Goal: Use online tool/utility

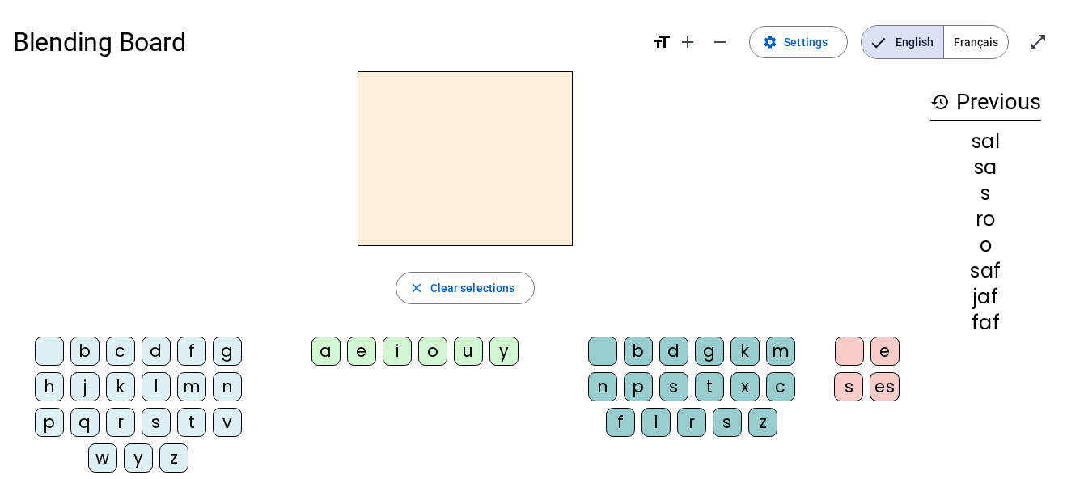
scroll to position [12, 0]
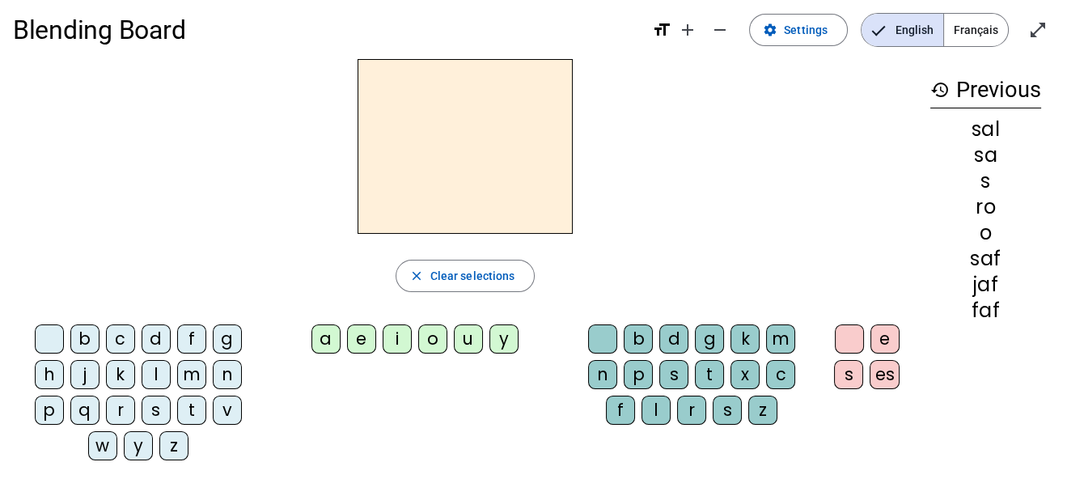
click at [194, 328] on div "f" at bounding box center [191, 338] width 29 height 29
click at [151, 407] on div "s" at bounding box center [156, 409] width 29 height 29
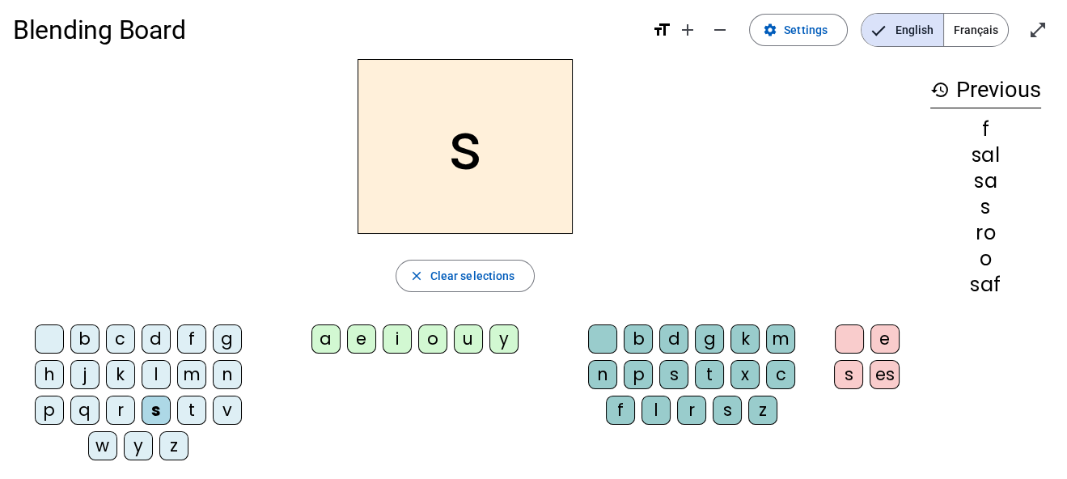
click at [191, 416] on div "t" at bounding box center [191, 409] width 29 height 29
click at [114, 409] on div "r" at bounding box center [120, 409] width 29 height 29
click at [78, 380] on div "j" at bounding box center [84, 374] width 29 height 29
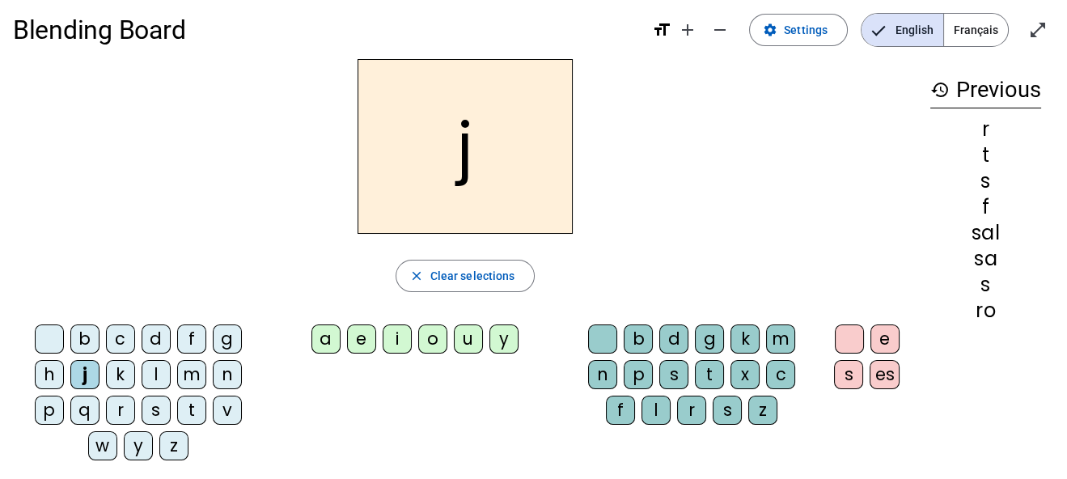
click at [158, 373] on div "l" at bounding box center [156, 374] width 29 height 29
click at [321, 346] on div "a" at bounding box center [325, 338] width 29 height 29
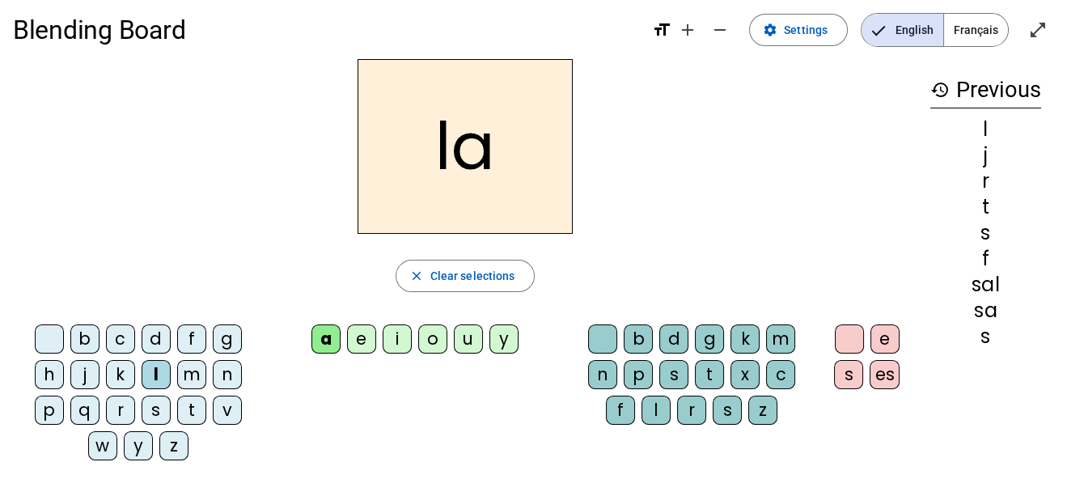
click at [194, 341] on div "f" at bounding box center [191, 338] width 29 height 29
click at [195, 404] on div "t" at bounding box center [191, 409] width 29 height 29
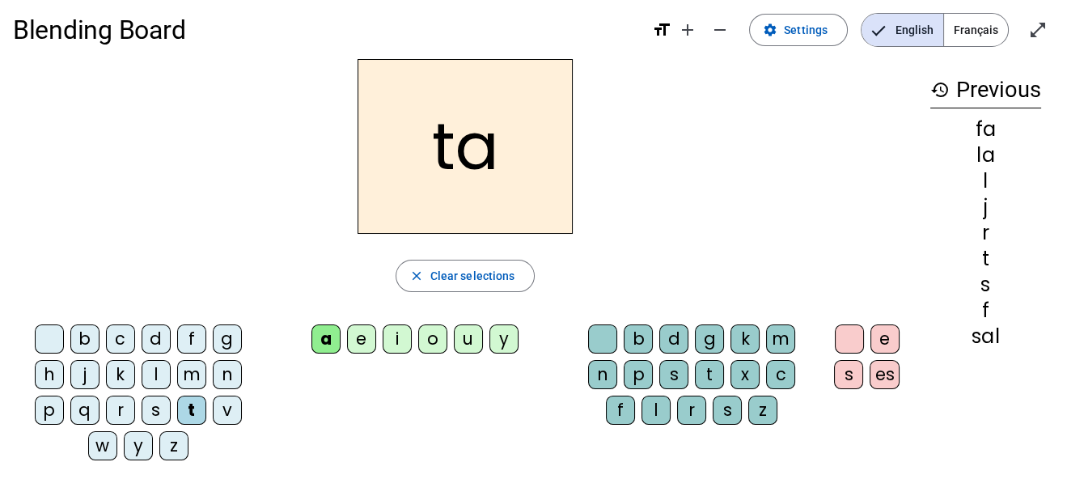
click at [163, 404] on div "s" at bounding box center [156, 409] width 29 height 29
click at [88, 378] on div "j" at bounding box center [84, 374] width 29 height 29
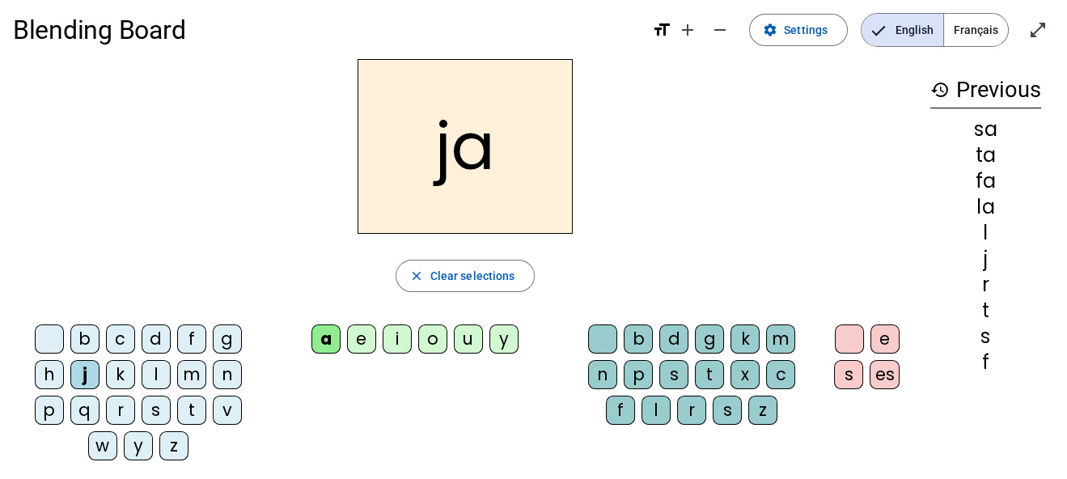
click at [122, 408] on div "r" at bounding box center [120, 409] width 29 height 29
click at [434, 331] on div "o" at bounding box center [432, 338] width 29 height 29
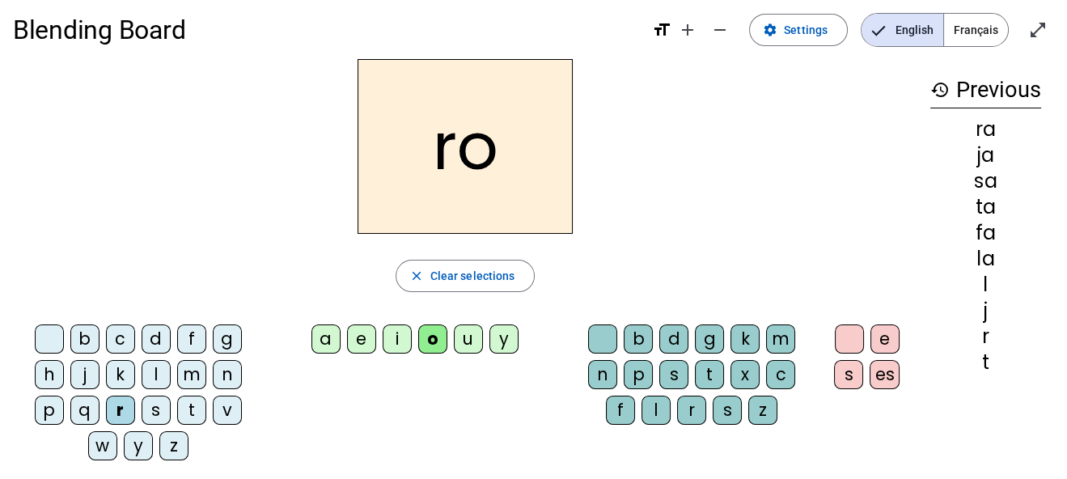
click at [158, 400] on div "s" at bounding box center [156, 409] width 29 height 29
click at [193, 404] on div "t" at bounding box center [191, 409] width 29 height 29
click at [90, 375] on div "j" at bounding box center [84, 374] width 29 height 29
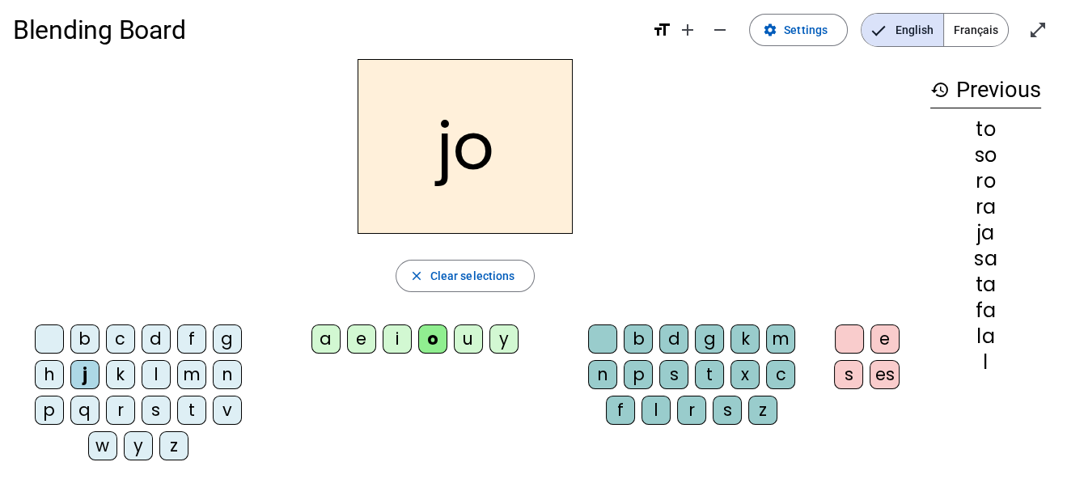
click at [187, 332] on div "f" at bounding box center [191, 338] width 29 height 29
click at [159, 374] on div "l" at bounding box center [156, 374] width 29 height 29
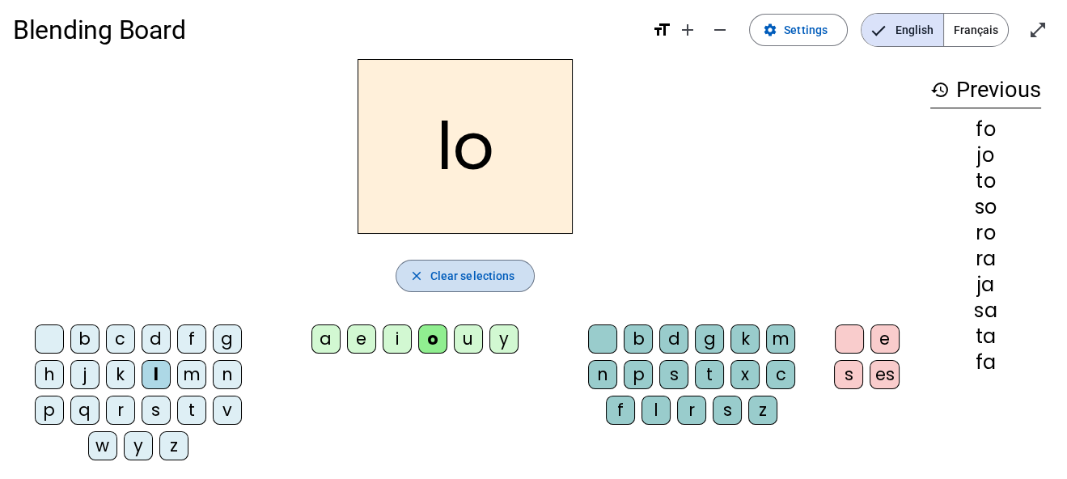
click at [425, 280] on span "button" at bounding box center [465, 275] width 138 height 39
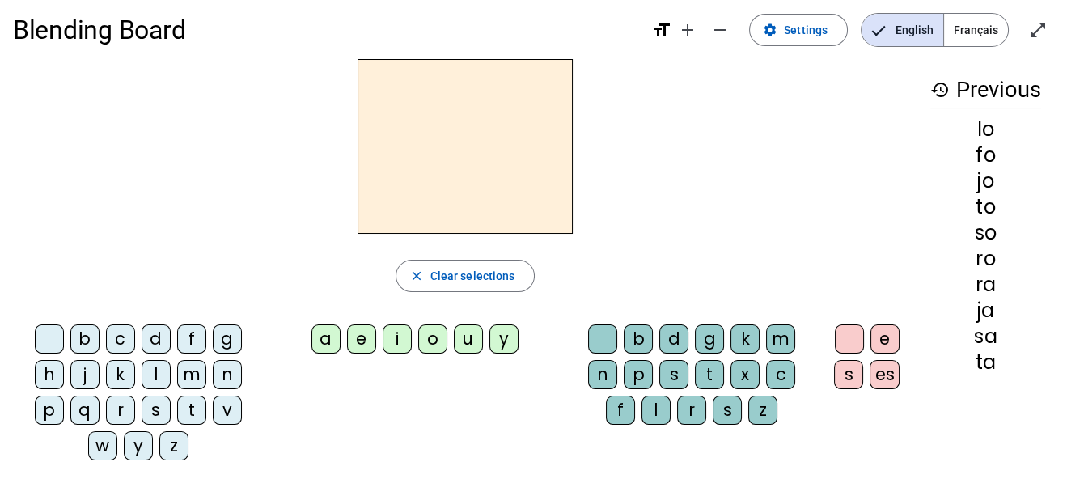
click at [319, 334] on div "a" at bounding box center [325, 338] width 29 height 29
click at [716, 371] on div "t" at bounding box center [709, 374] width 29 height 29
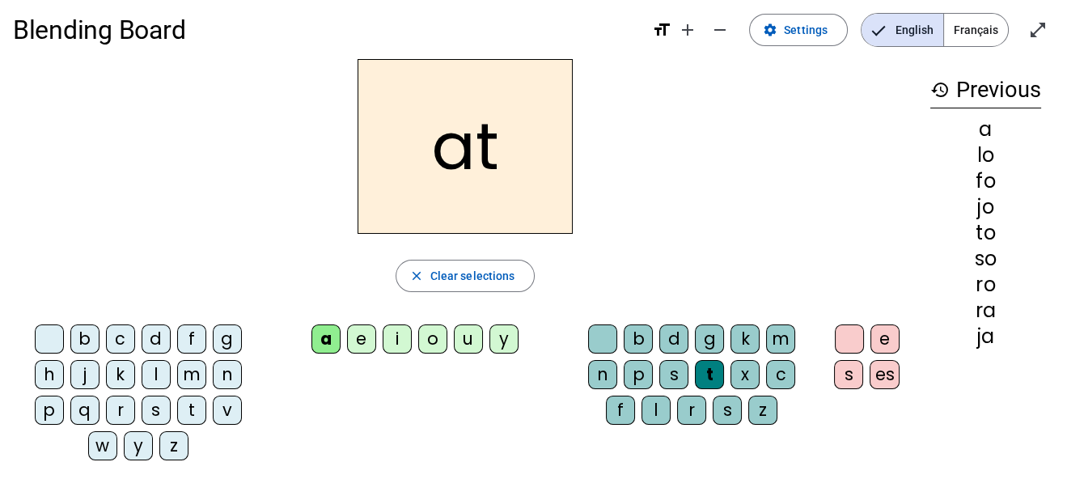
click at [694, 416] on div "r" at bounding box center [691, 409] width 29 height 29
click at [662, 408] on div "l" at bounding box center [655, 409] width 29 height 29
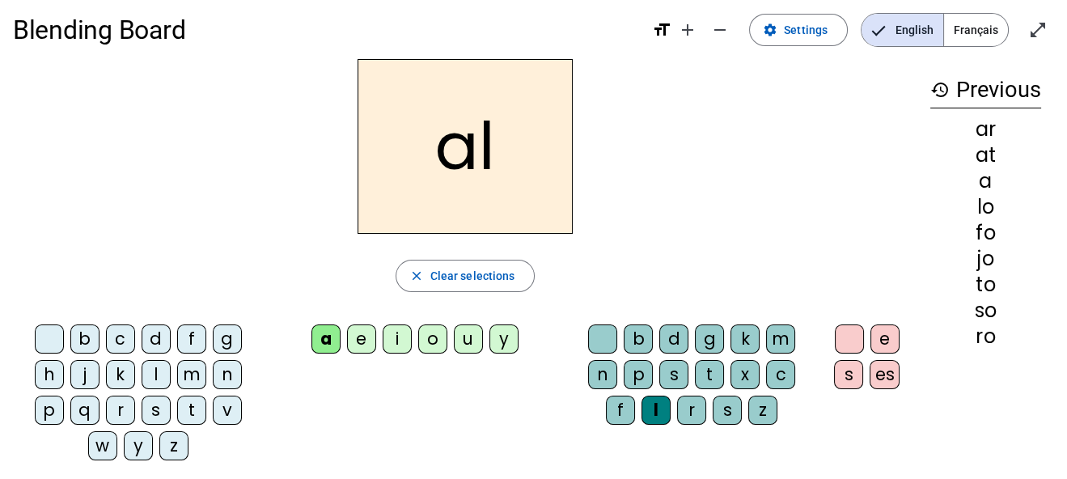
click at [615, 409] on div "f" at bounding box center [620, 409] width 29 height 29
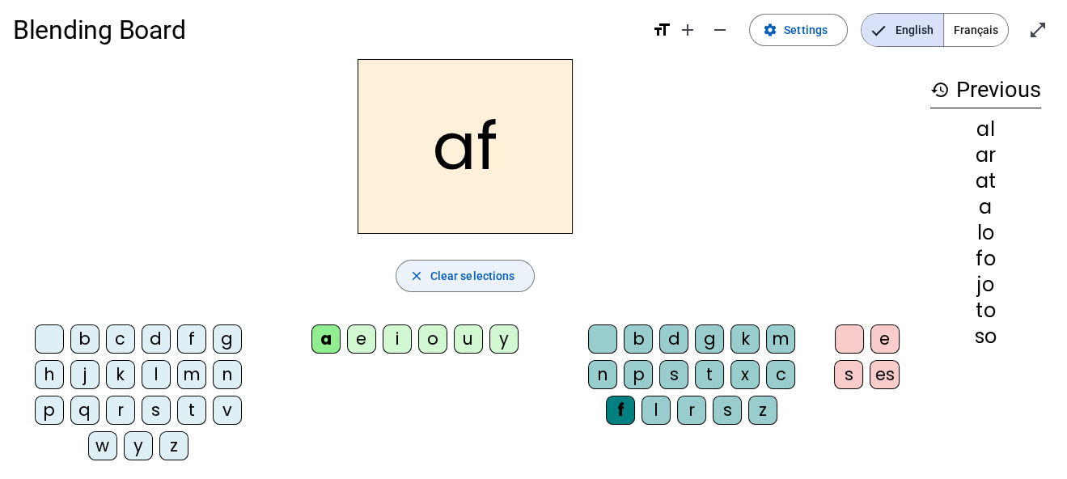
click at [451, 282] on span "Clear selections" at bounding box center [472, 275] width 85 height 19
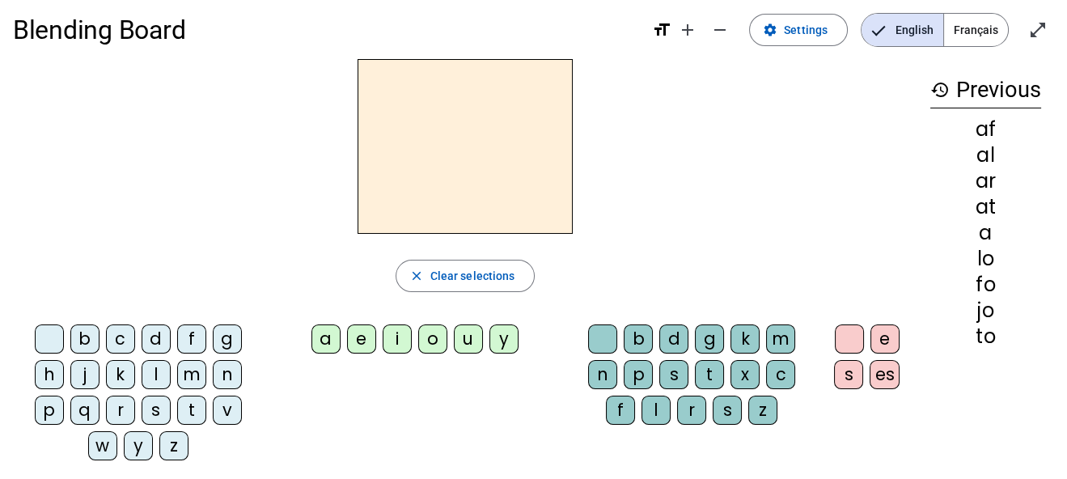
click at [331, 337] on div "a" at bounding box center [325, 338] width 29 height 29
click at [690, 405] on div "r" at bounding box center [691, 409] width 29 height 29
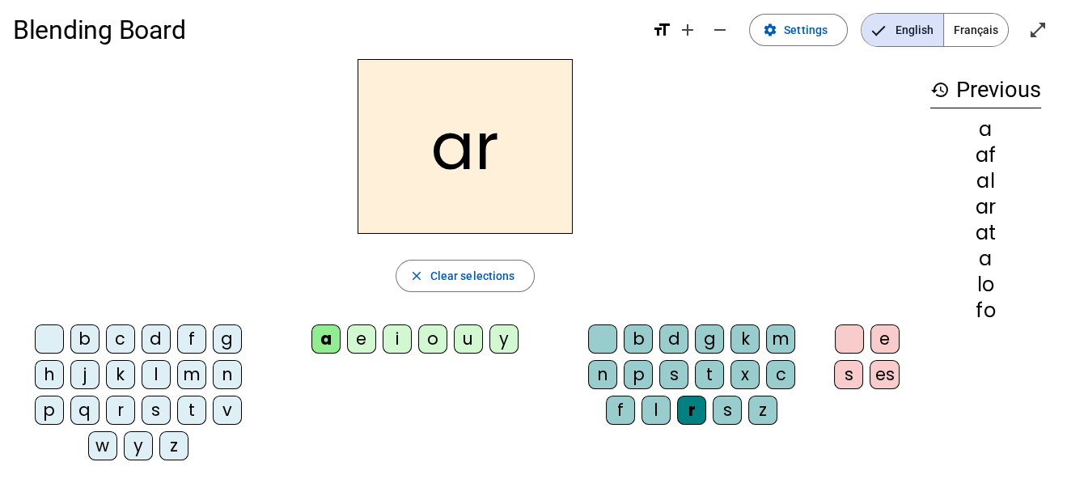
click at [194, 332] on div "f" at bounding box center [191, 338] width 29 height 29
click at [81, 374] on div "j" at bounding box center [84, 374] width 29 height 29
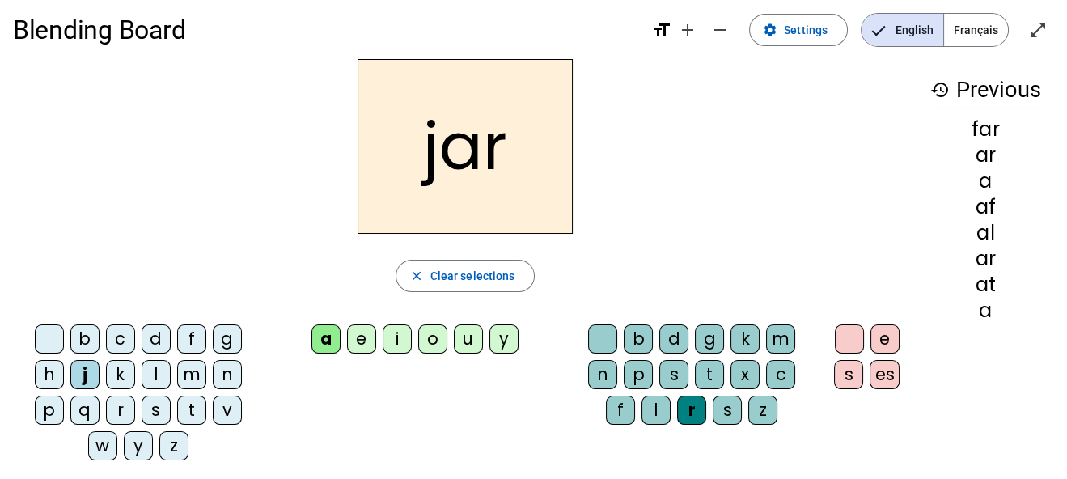
click at [158, 371] on div "l" at bounding box center [156, 374] width 29 height 29
click at [155, 414] on div "s" at bounding box center [156, 409] width 29 height 29
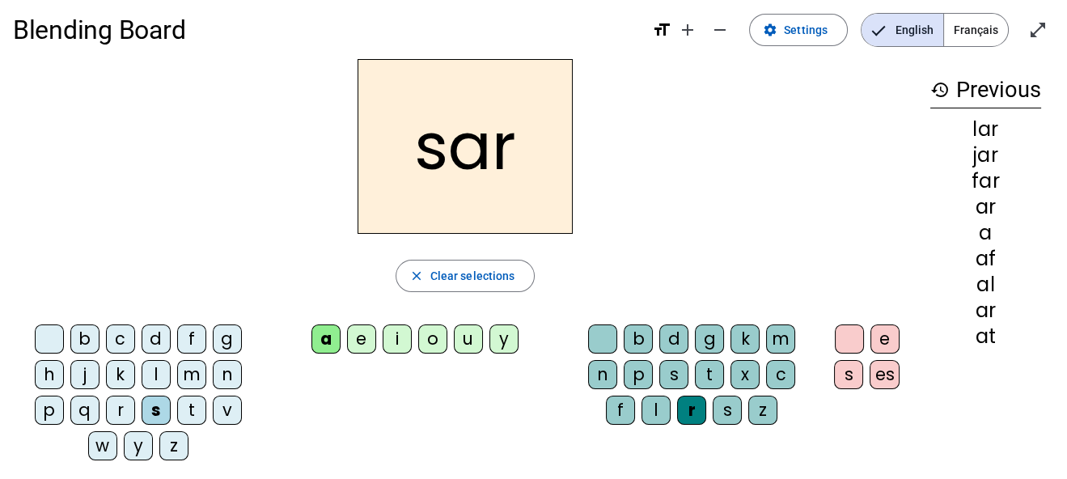
click at [186, 408] on div "t" at bounding box center [191, 409] width 29 height 29
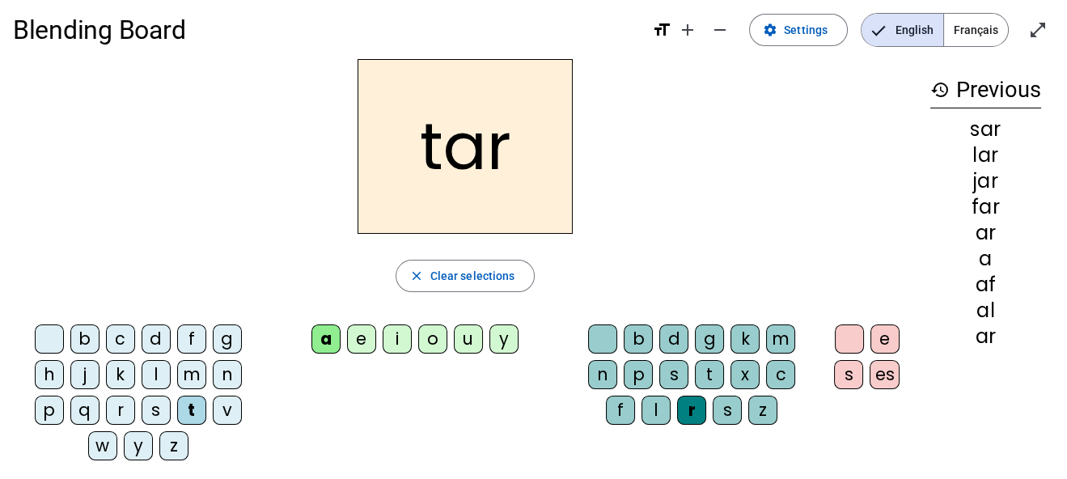
click at [661, 415] on div "l" at bounding box center [655, 409] width 29 height 29
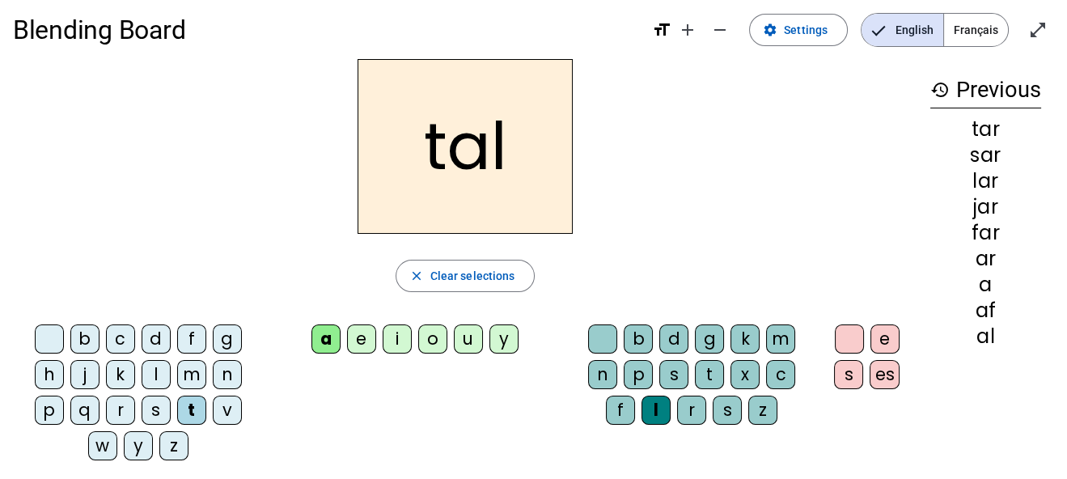
click at [161, 403] on div "s" at bounding box center [156, 409] width 29 height 29
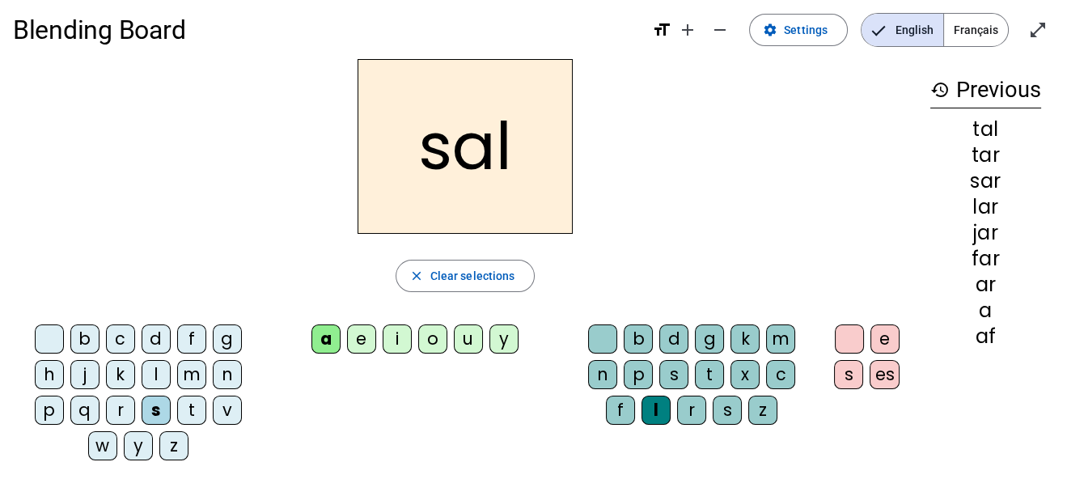
click at [121, 408] on div "r" at bounding box center [120, 409] width 29 height 29
click at [89, 372] on div "j" at bounding box center [84, 374] width 29 height 29
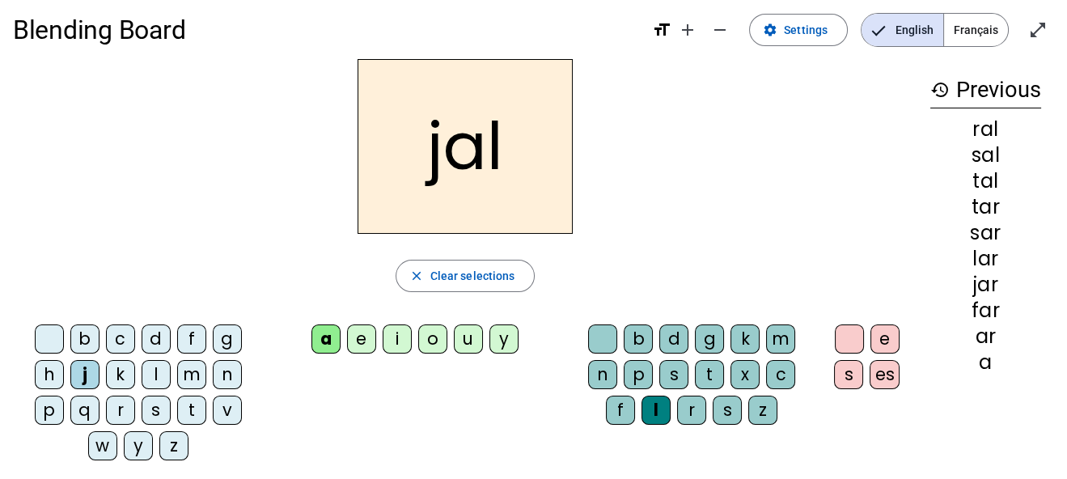
click at [184, 315] on div "jal close Clear selections b c d f g h j k l m n p q r s t v w y z a e i o u y …" at bounding box center [465, 266] width 904 height 414
click at [190, 334] on div "f" at bounding box center [191, 338] width 29 height 29
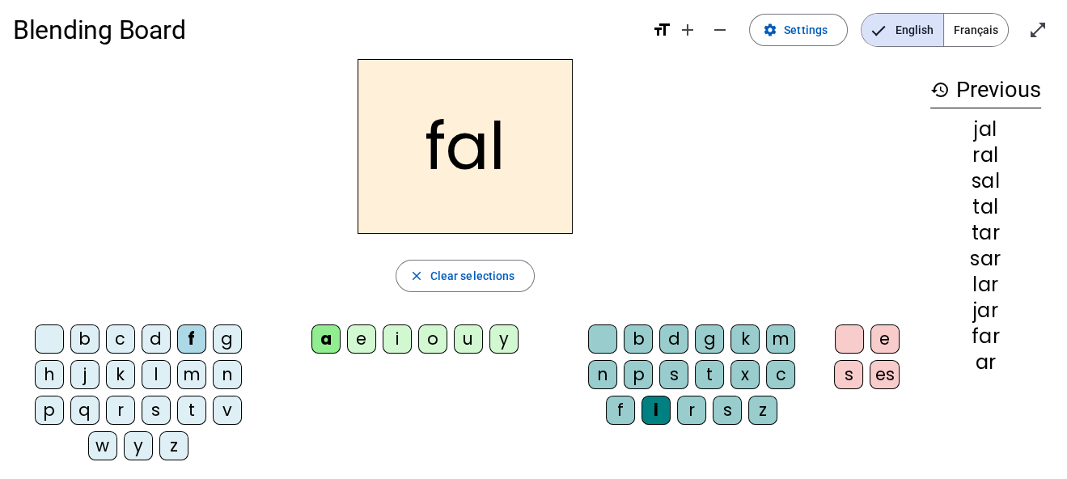
click at [151, 378] on div "l" at bounding box center [156, 374] width 29 height 29
